Goal: Task Accomplishment & Management: Manage account settings

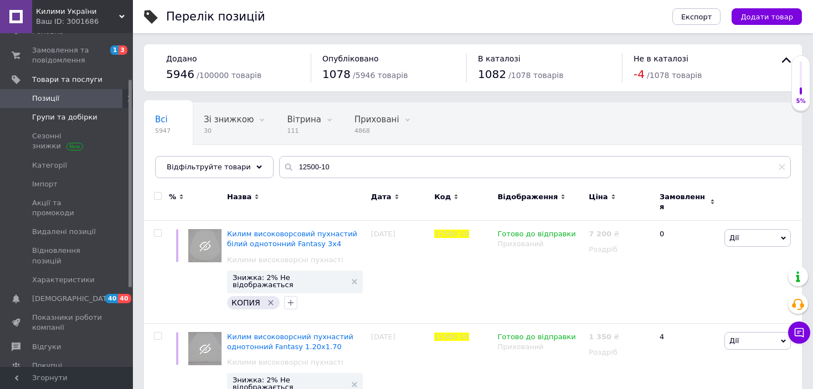
scroll to position [22, 0]
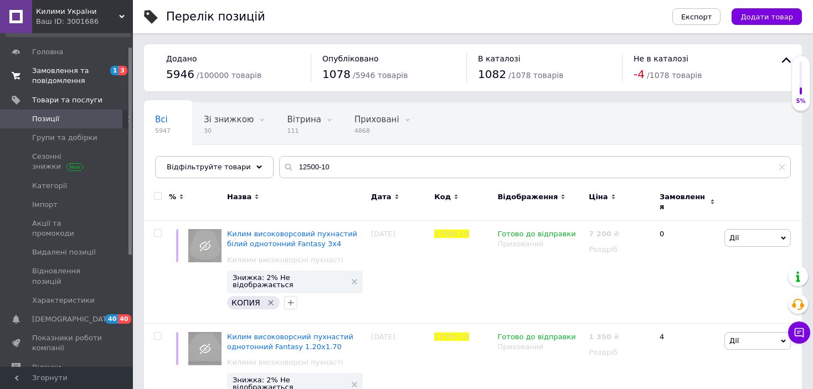
click at [69, 72] on span "Замовлення та повідомлення" at bounding box center [67, 76] width 70 height 20
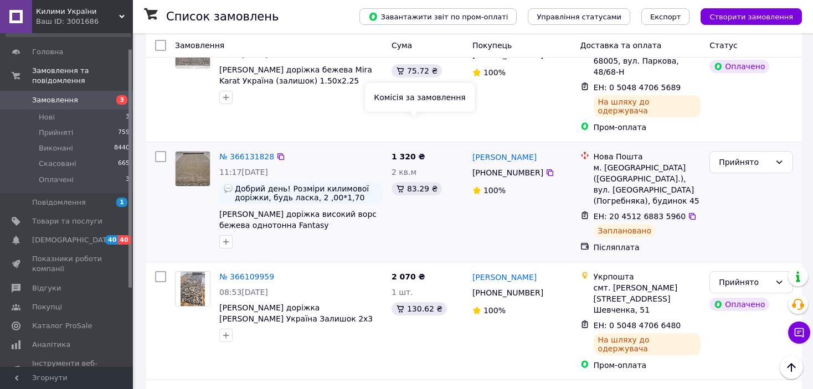
scroll to position [720, 0]
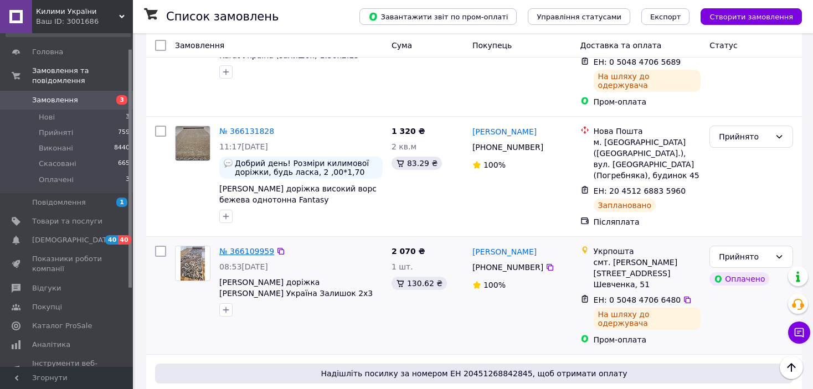
click at [232, 247] on link "№ 366109959" at bounding box center [246, 251] width 55 height 9
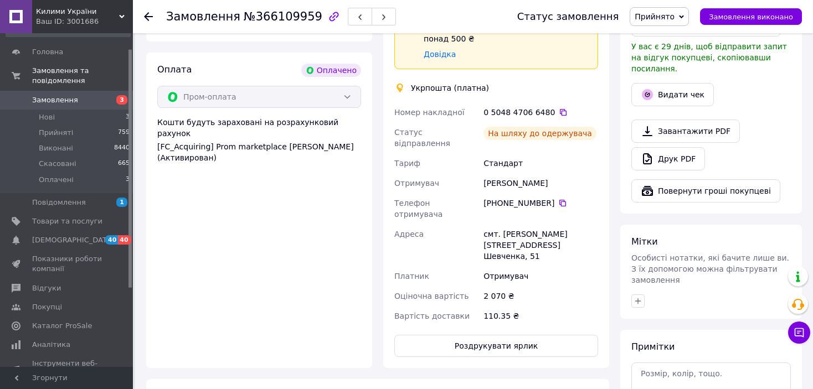
scroll to position [440, 0]
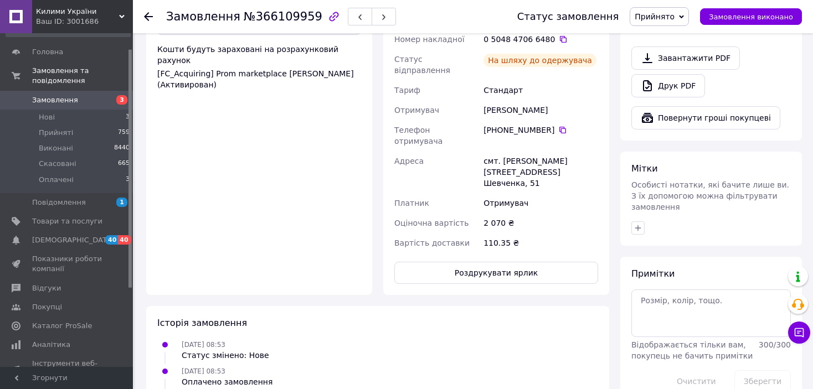
click at [668, 13] on span "Прийнято" at bounding box center [655, 16] width 40 height 9
click at [675, 36] on li "Виконано" at bounding box center [659, 38] width 58 height 17
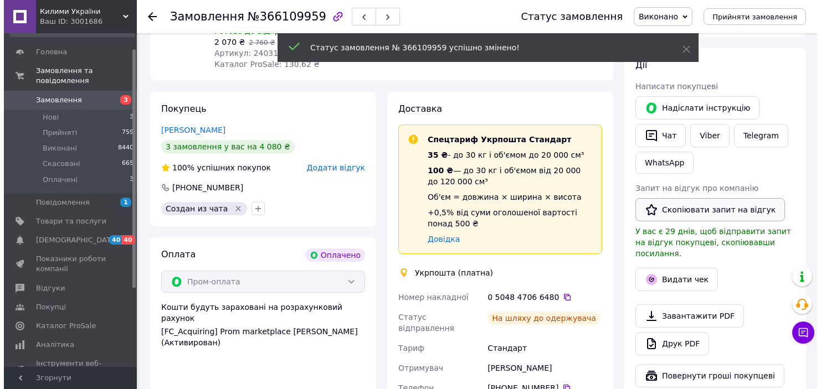
scroll to position [163, 0]
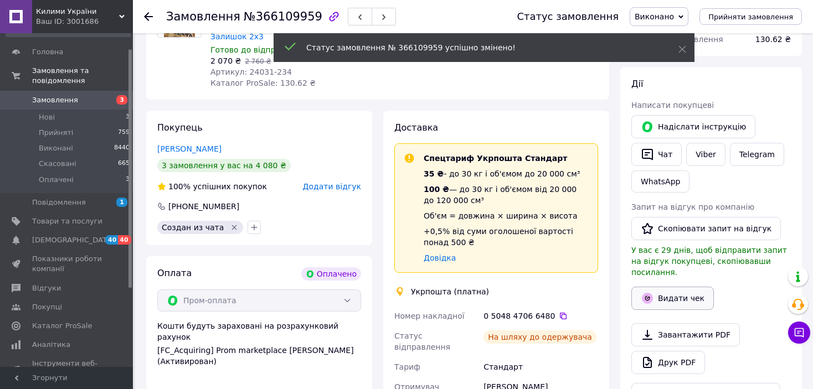
click at [686, 287] on button "Видати чек" at bounding box center [672, 298] width 83 height 23
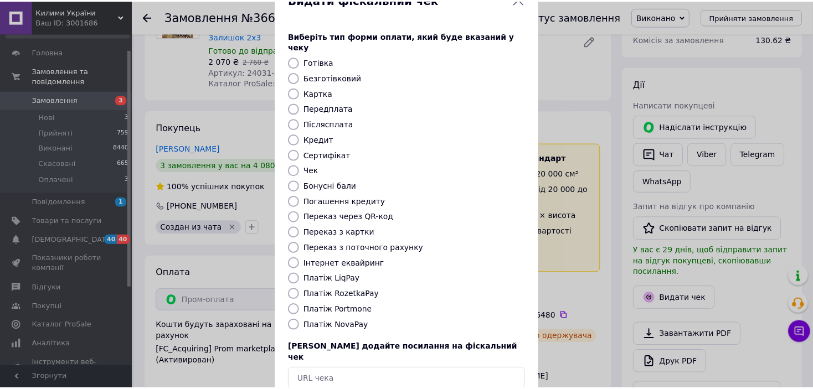
scroll to position [86, 0]
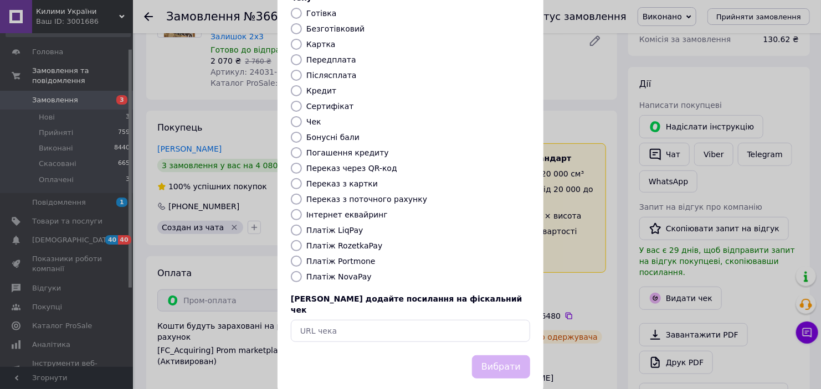
click at [294, 240] on input "Платіж RozetkaPay" at bounding box center [296, 245] width 11 height 11
radio input "true"
click at [502, 356] on button "Вибрати" at bounding box center [501, 368] width 58 height 24
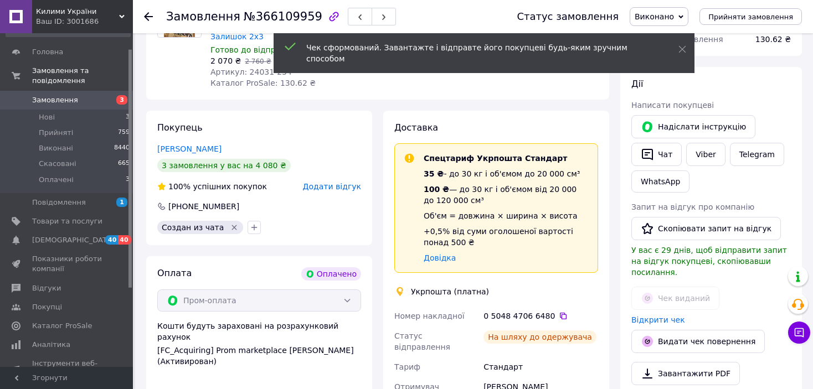
click at [148, 16] on use at bounding box center [148, 16] width 9 height 9
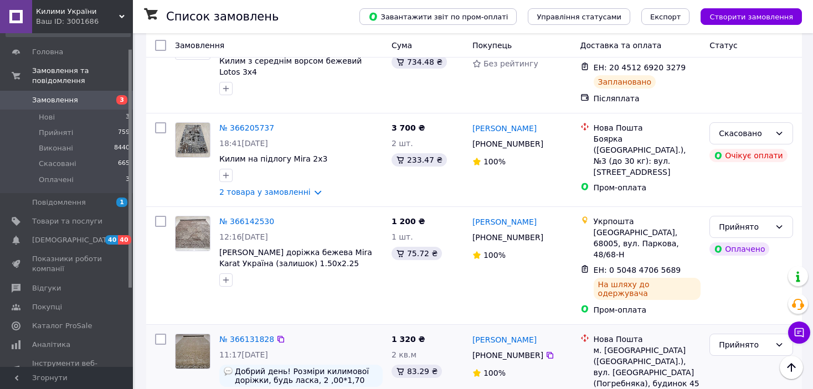
scroll to position [498, 0]
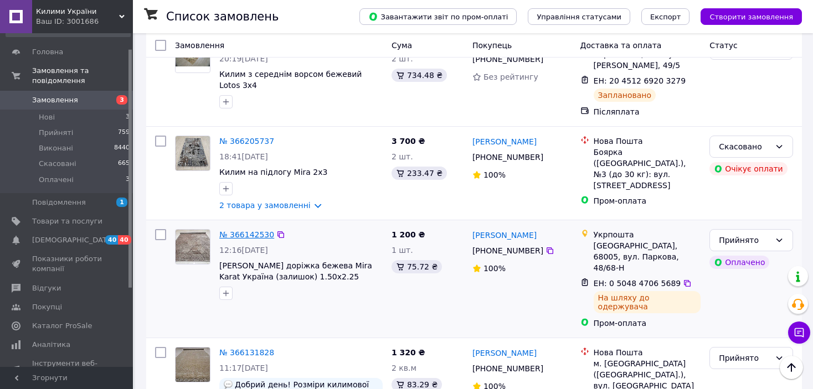
click at [245, 230] on link "№ 366142530" at bounding box center [246, 234] width 55 height 9
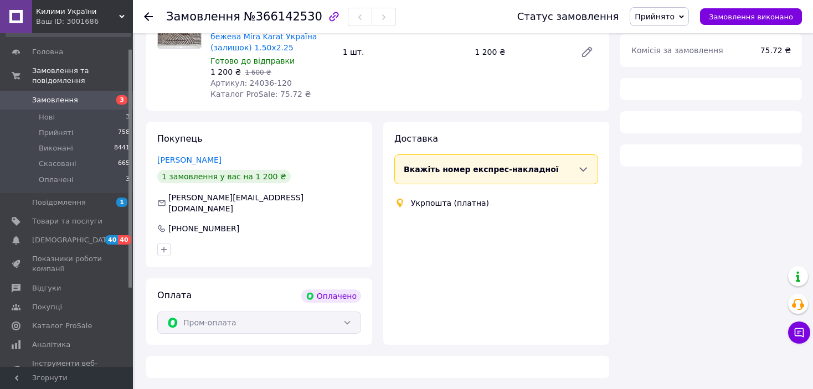
scroll to position [498, 0]
click at [675, 17] on span "Прийнято" at bounding box center [655, 16] width 40 height 9
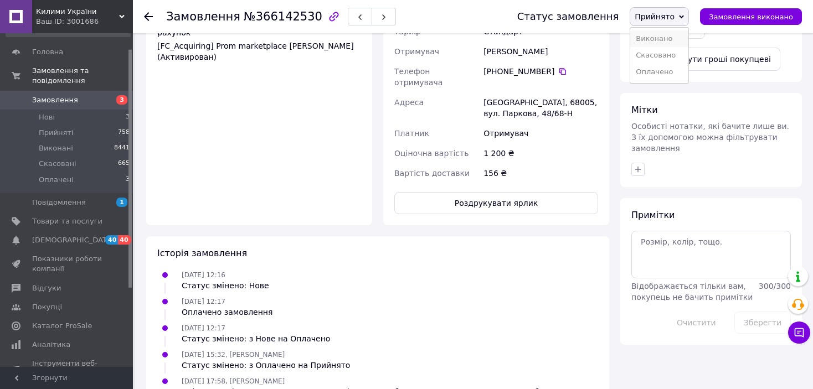
click at [681, 38] on li "Виконано" at bounding box center [659, 38] width 58 height 17
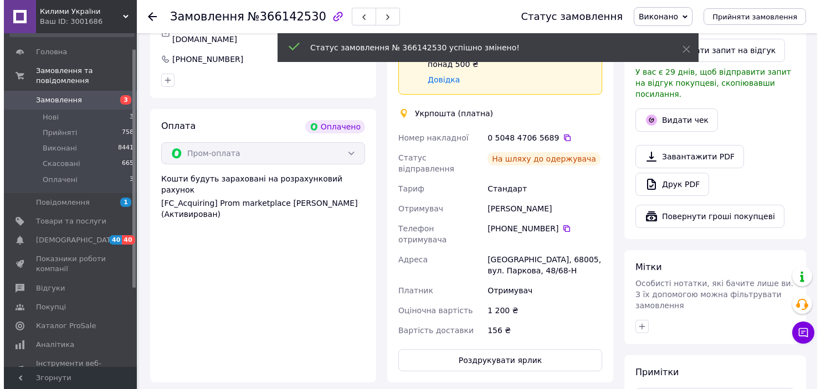
scroll to position [332, 0]
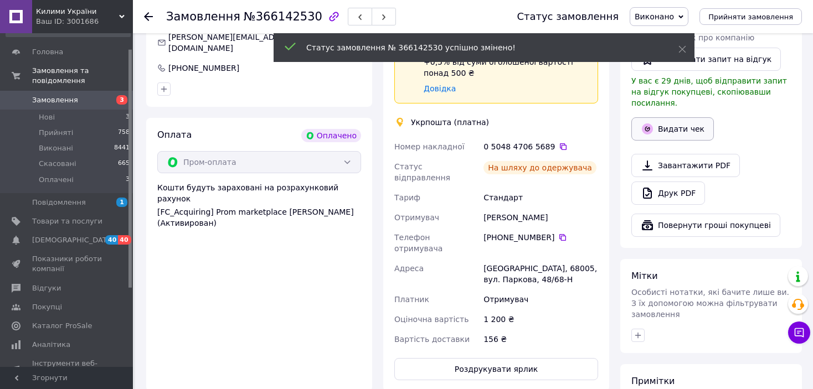
click at [671, 117] on button "Видати чек" at bounding box center [672, 128] width 83 height 23
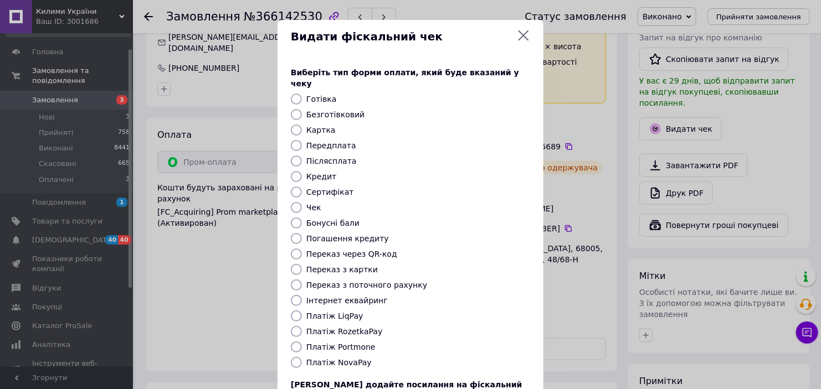
click at [296, 326] on input "Платіж RozetkaPay" at bounding box center [296, 331] width 11 height 11
radio input "true"
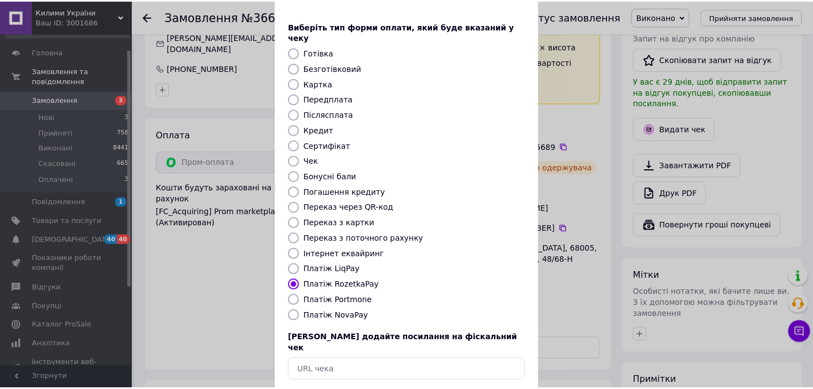
scroll to position [86, 0]
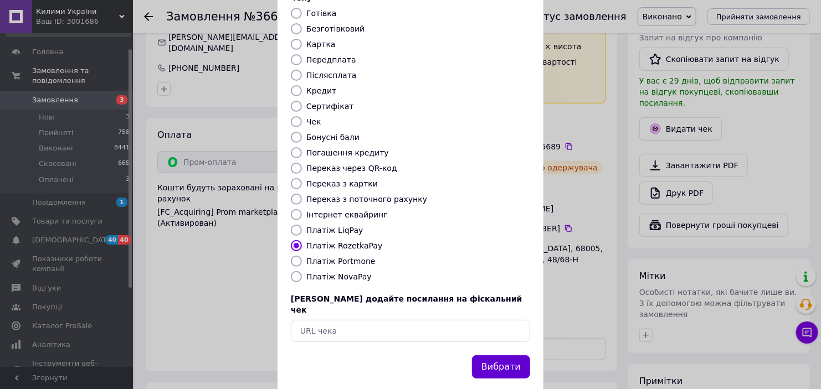
click at [511, 356] on button "Вибрати" at bounding box center [501, 368] width 58 height 24
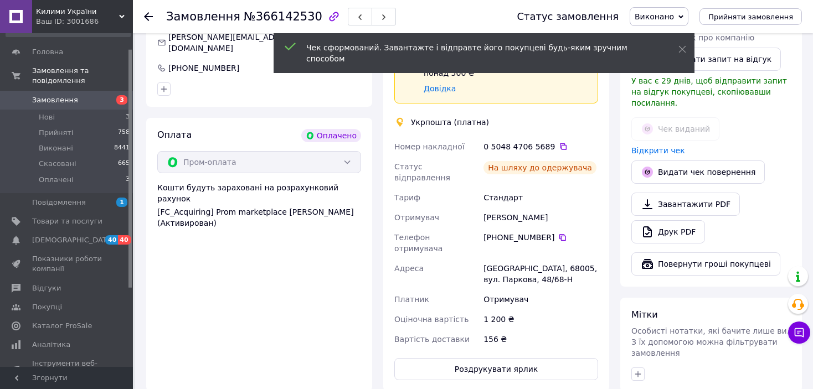
click at [145, 13] on icon at bounding box center [148, 16] width 9 height 9
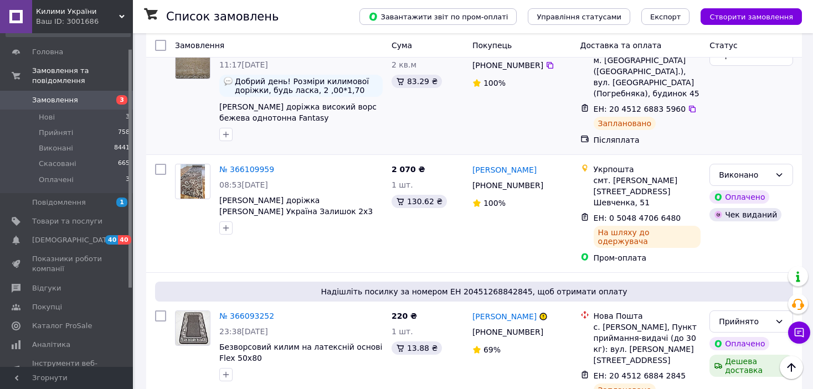
scroll to position [831, 0]
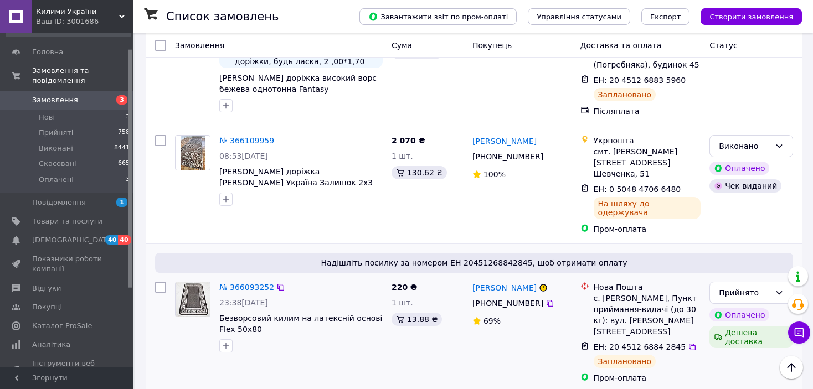
click at [245, 283] on link "№ 366093252" at bounding box center [246, 287] width 55 height 9
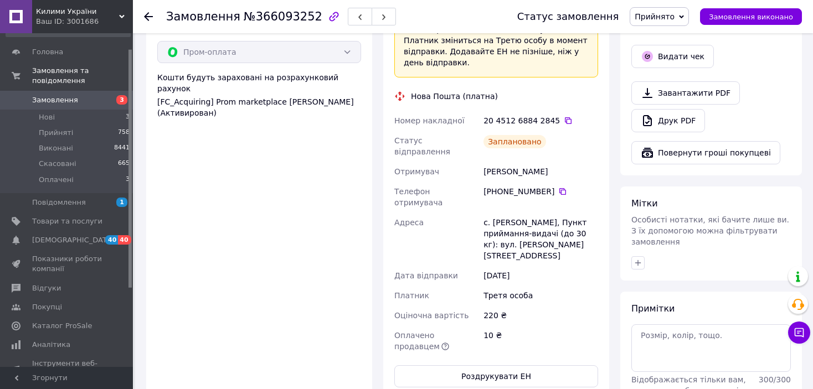
scroll to position [645, 0]
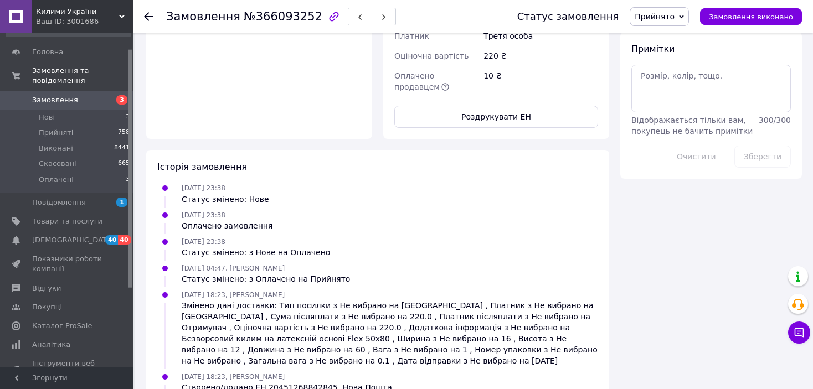
click at [666, 16] on span "Прийнято" at bounding box center [655, 16] width 40 height 9
click at [664, 33] on li "Виконано" at bounding box center [659, 38] width 58 height 17
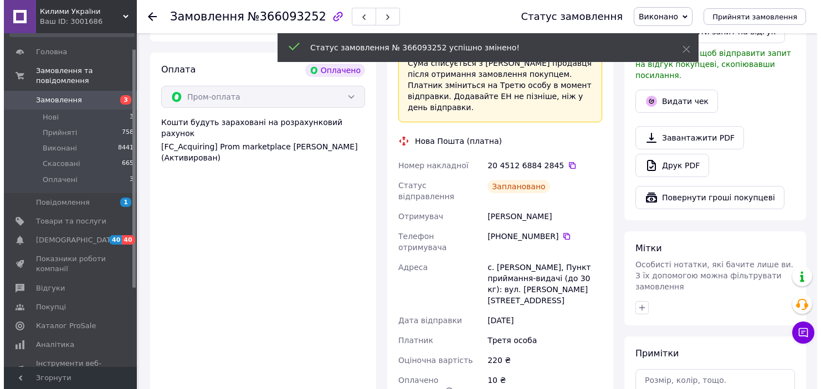
scroll to position [339, 0]
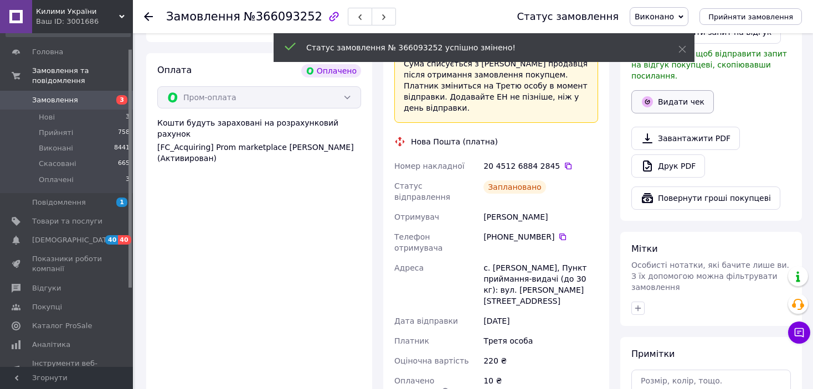
click at [677, 90] on button "Видати чек" at bounding box center [672, 101] width 83 height 23
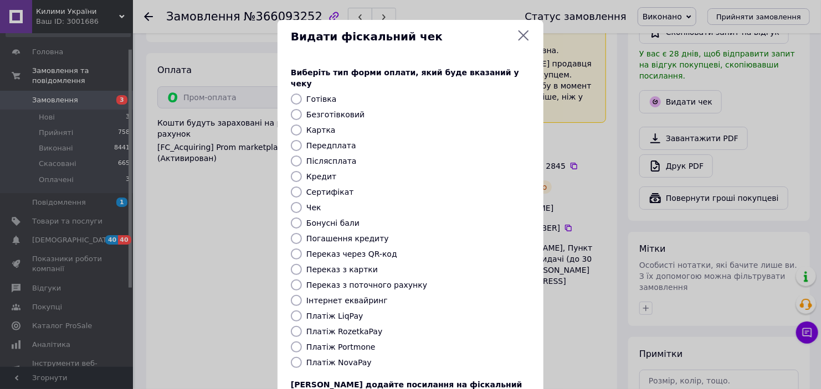
click at [294, 326] on input "Платіж RozetkaPay" at bounding box center [296, 331] width 11 height 11
radio input "true"
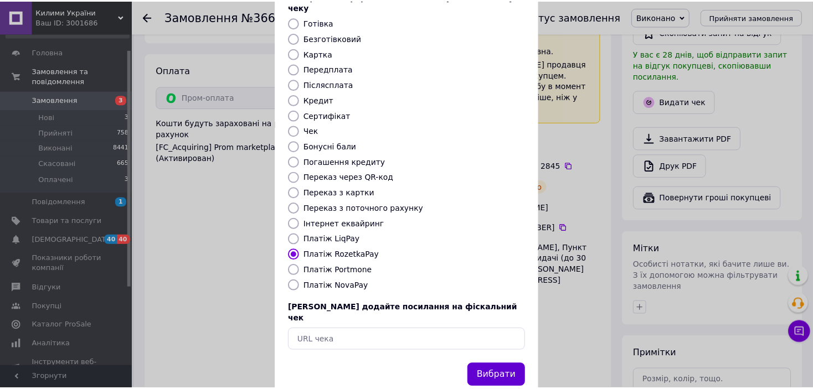
scroll to position [86, 0]
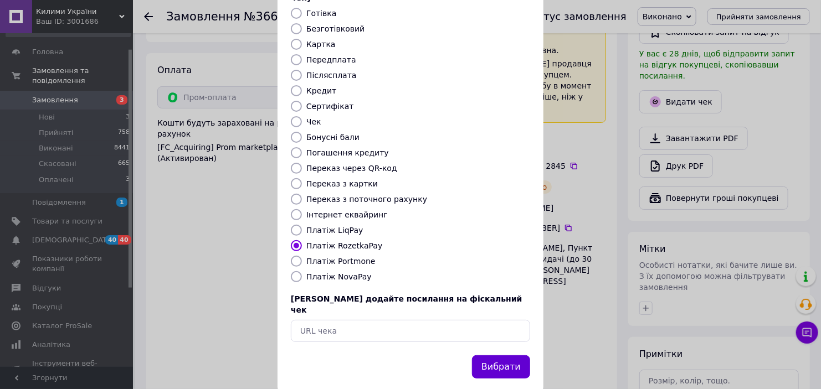
click at [510, 356] on button "Вибрати" at bounding box center [501, 368] width 58 height 24
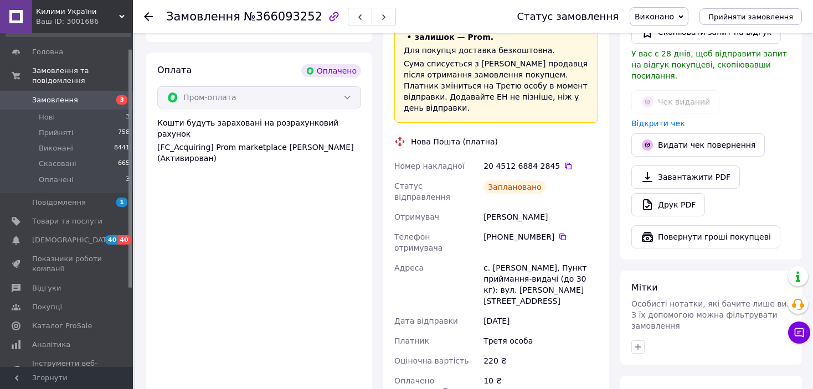
click at [145, 17] on use at bounding box center [148, 16] width 9 height 9
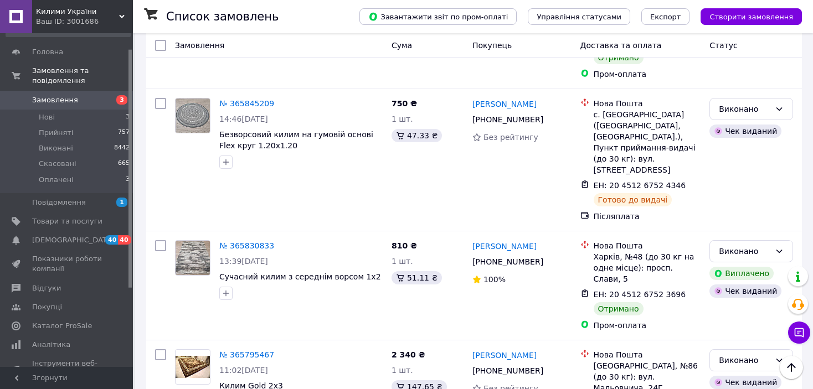
scroll to position [1992, 0]
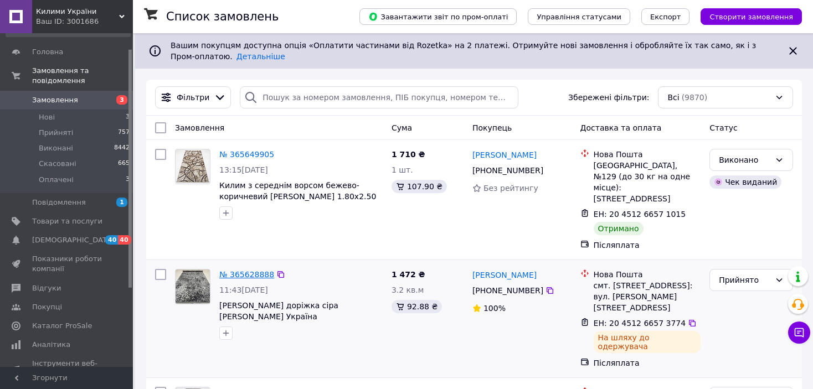
click at [239, 270] on link "№ 365628888" at bounding box center [246, 274] width 55 height 9
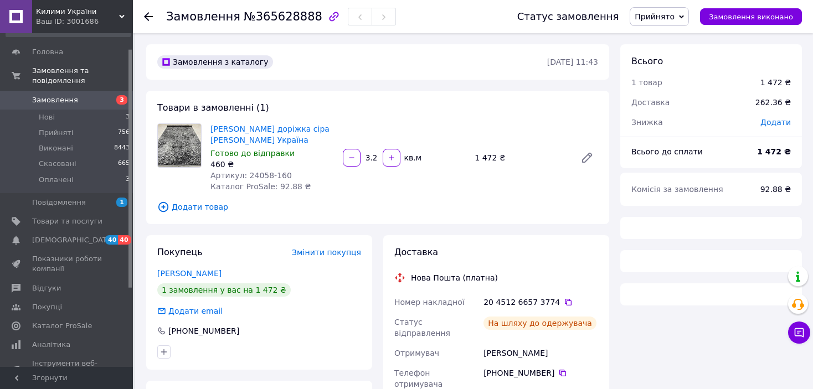
click at [675, 17] on span "Прийнято" at bounding box center [655, 16] width 40 height 9
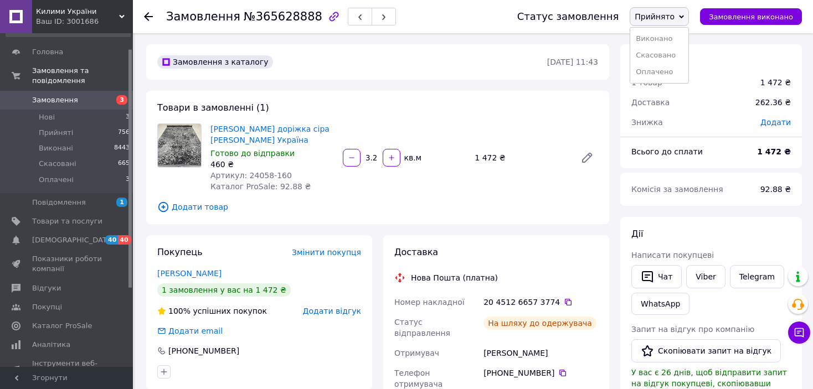
click at [678, 41] on li "Виконано" at bounding box center [659, 38] width 58 height 17
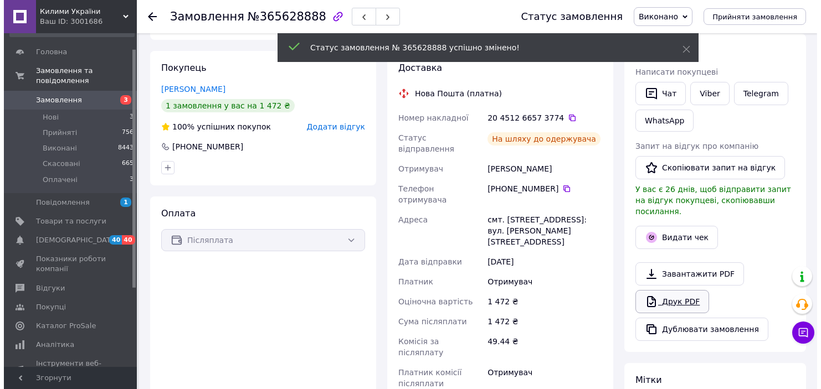
scroll to position [166, 0]
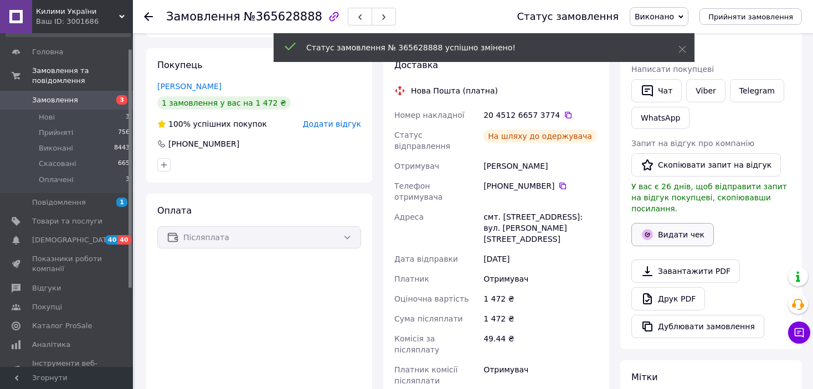
click at [672, 223] on button "Видати чек" at bounding box center [672, 234] width 83 height 23
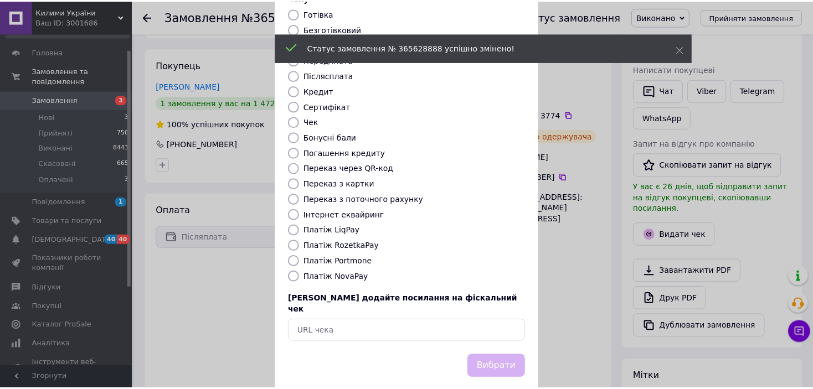
scroll to position [86, 0]
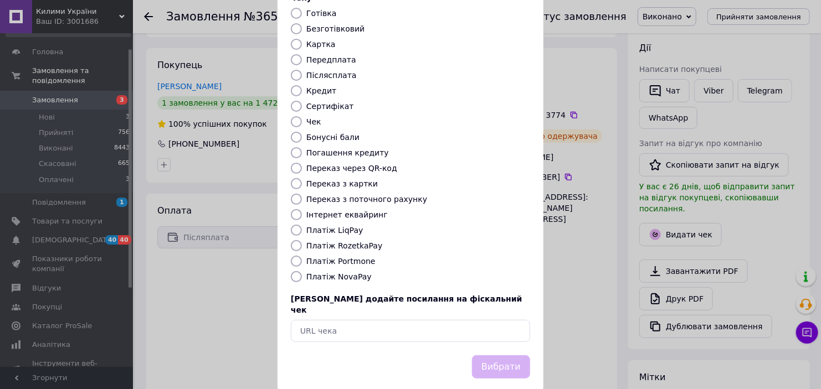
drag, startPoint x: 294, startPoint y: 266, endPoint x: 300, endPoint y: 267, distance: 5.8
click at [294, 271] on input "Платіж NovaPay" at bounding box center [296, 276] width 11 height 11
radio input "true"
click at [503, 356] on button "Вибрати" at bounding box center [501, 368] width 58 height 24
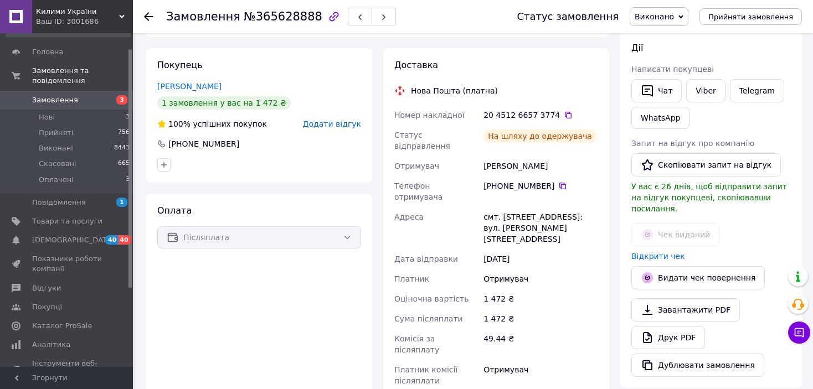
click at [152, 14] on icon at bounding box center [148, 16] width 9 height 9
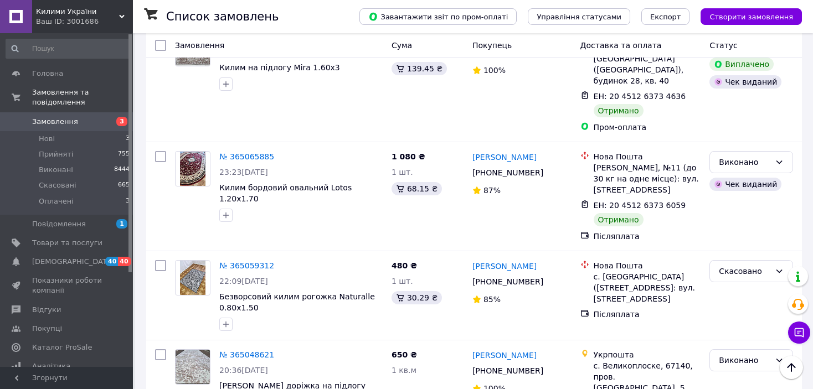
scroll to position [1833, 0]
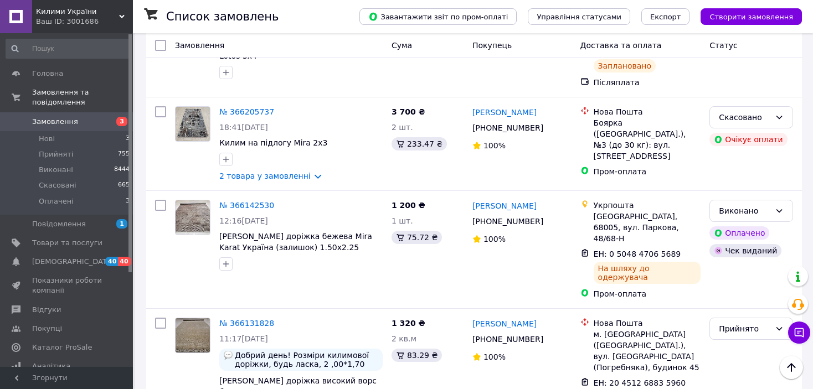
scroll to position [554, 0]
